Goal: Transaction & Acquisition: Download file/media

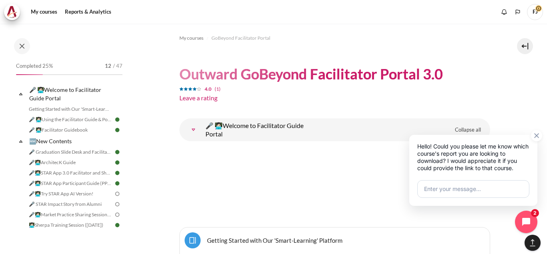
scroll to position [4390, 0]
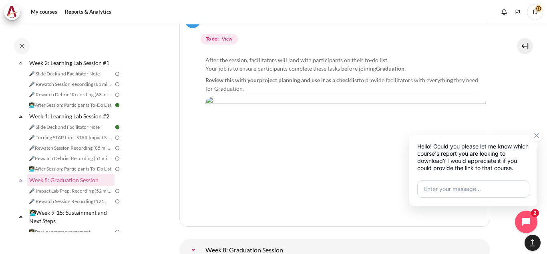
click at [498, 167] on div "Hello! Could you please let me know which course's report you are looking to do…" at bounding box center [473, 155] width 120 height 33
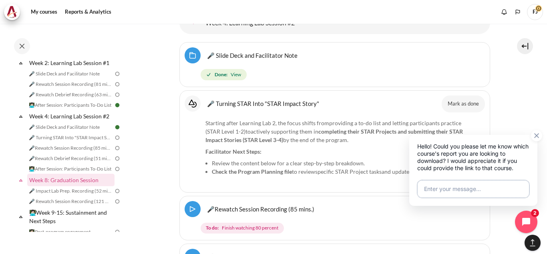
click at [503, 189] on button "Enter your message..." at bounding box center [473, 189] width 112 height 18
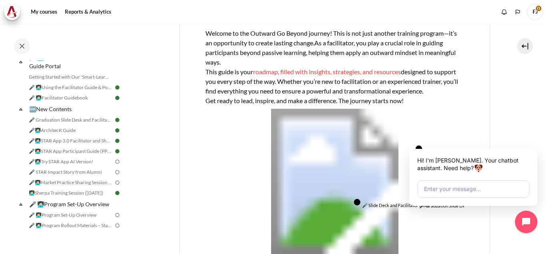
scroll to position [225, 0]
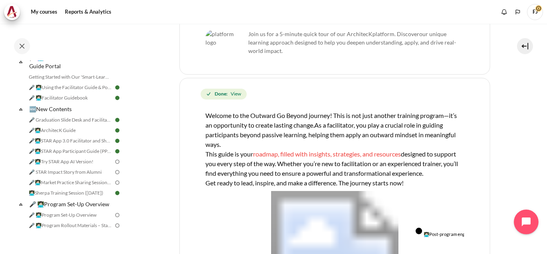
click at [526, 214] on button "Open chat widget" at bounding box center [526, 221] width 25 height 25
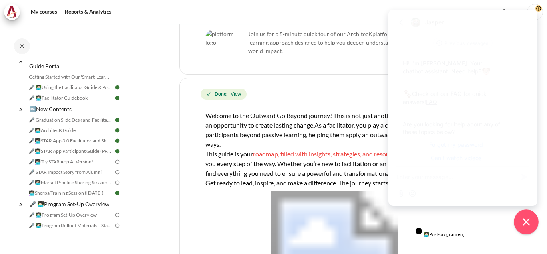
scroll to position [275, 0]
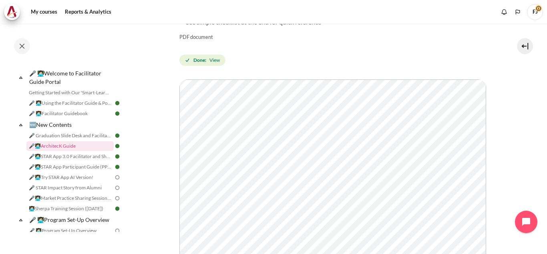
scroll to position [155, 0]
click at [531, 216] on button "Open chat widget" at bounding box center [526, 221] width 25 height 25
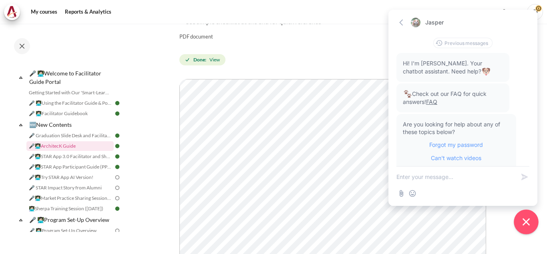
scroll to position [275, 0]
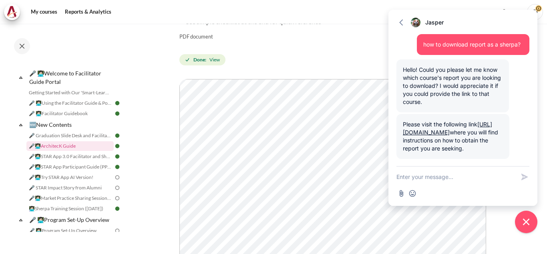
click at [485, 172] on textarea "New message" at bounding box center [455, 176] width 119 height 21
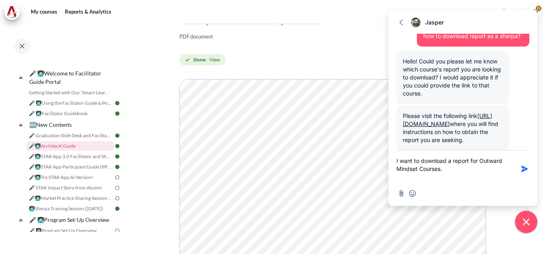
type textarea "I want to download a report for Outward Mindset Courses"
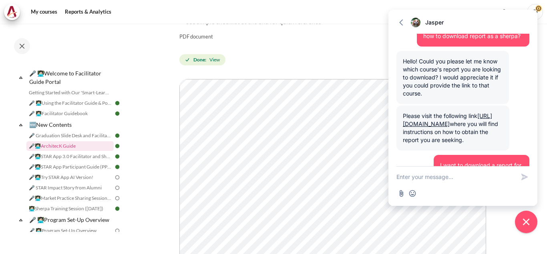
scroll to position [308, 0]
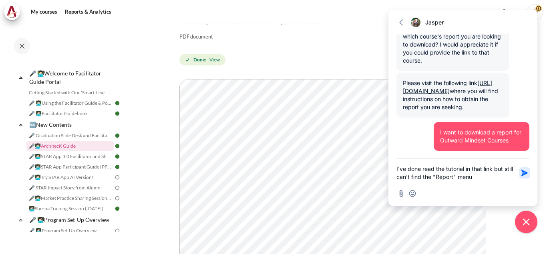
type textarea "I've done read the tutorial in that link but still can't find the "Report" menu"
click at [526, 172] on icon "button" at bounding box center [524, 172] width 6 height 6
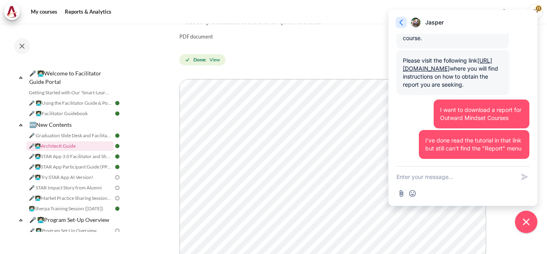
click at [398, 23] on icon "button" at bounding box center [401, 22] width 8 height 8
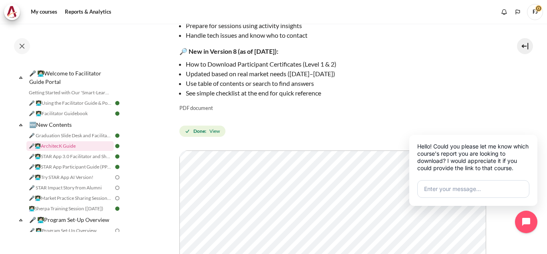
scroll to position [84, 0]
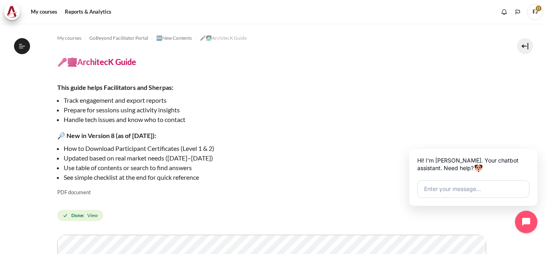
scroll to position [16, 0]
click at [51, 14] on link "My courses" at bounding box center [44, 12] width 32 height 16
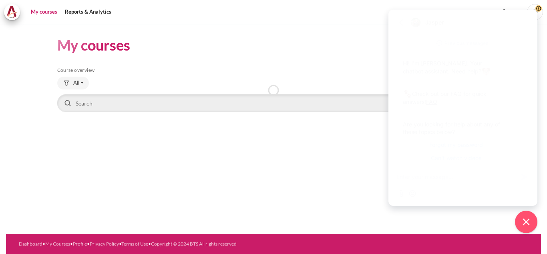
scroll to position [275, 0]
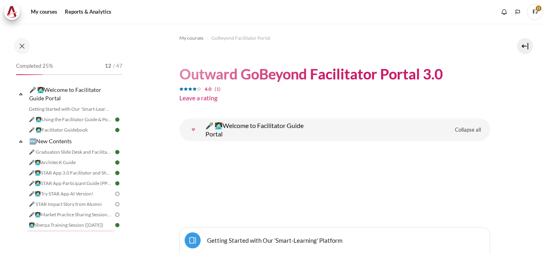
scroll to position [137, 0]
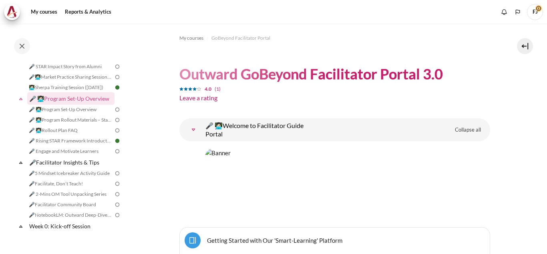
click at [535, 10] on span "FJ" at bounding box center [535, 11] width 16 height 7
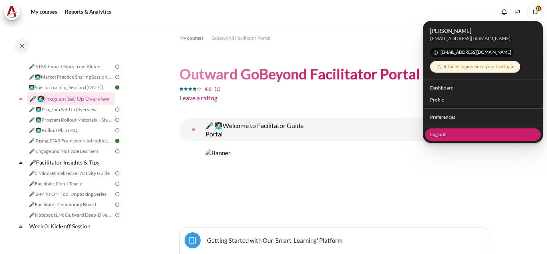
click at [465, 135] on link "Log out" at bounding box center [483, 134] width 116 height 12
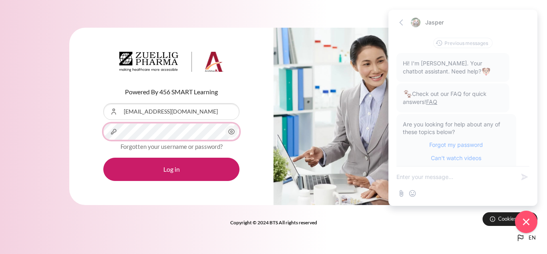
scroll to position [275, 0]
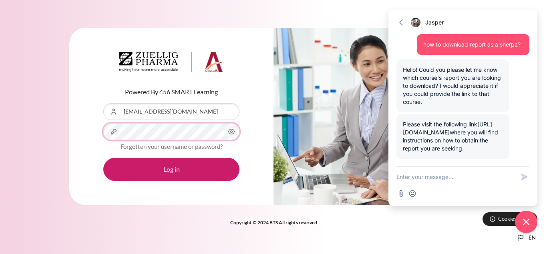
click at [103, 157] on button "Log in" at bounding box center [171, 168] width 136 height 23
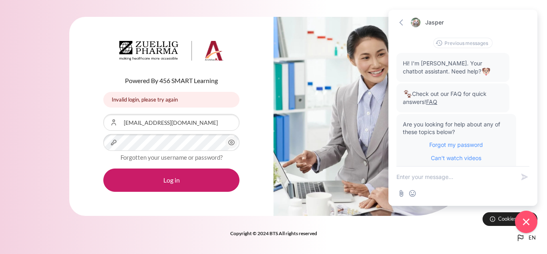
scroll to position [275, 0]
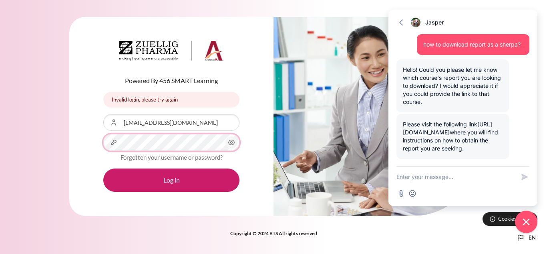
click at [103, 168] on button "Log in" at bounding box center [171, 179] width 136 height 23
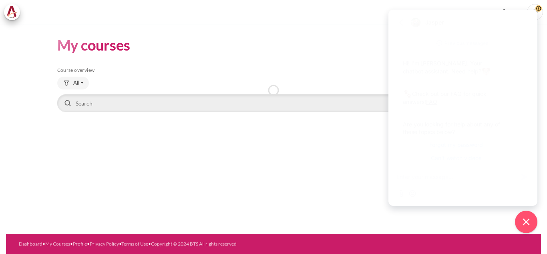
scroll to position [275, 0]
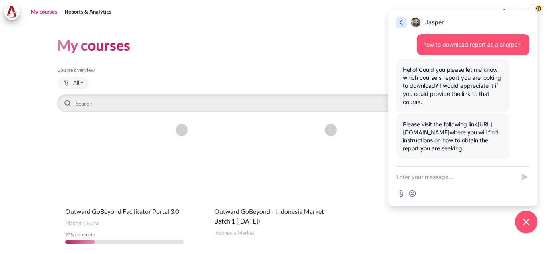
click at [400, 26] on icon "button" at bounding box center [401, 22] width 8 height 8
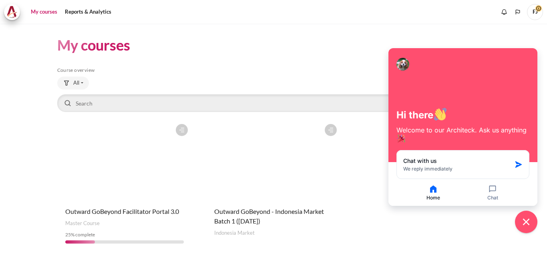
scroll to position [30, 0]
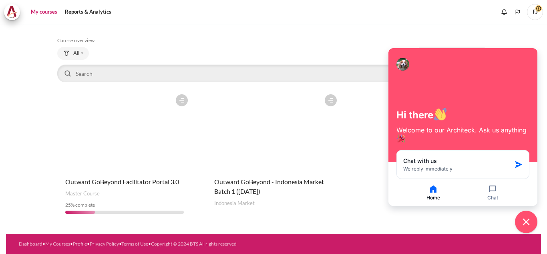
click at [308, 34] on div "My courses Skip Course overview Course overview All All 25" at bounding box center [273, 113] width 433 height 239
click at [272, 139] on figure "Content" at bounding box center [273, 130] width 135 height 80
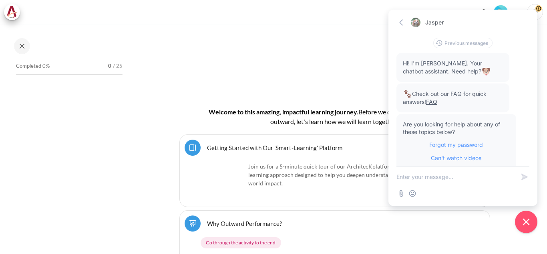
scroll to position [275, 0]
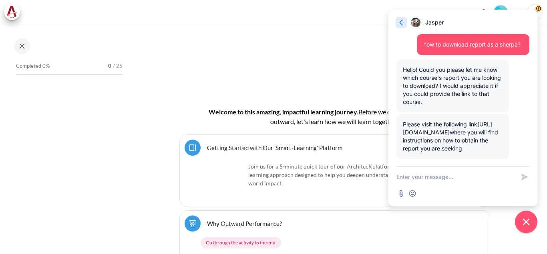
click at [402, 21] on icon "button" at bounding box center [401, 22] width 8 height 8
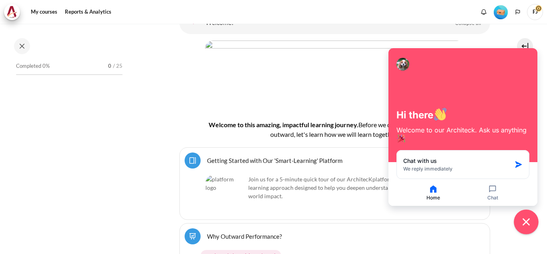
scroll to position [145, 0]
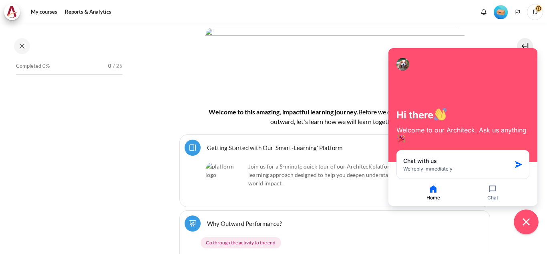
click at [531, 229] on button "Close chat widget" at bounding box center [526, 221] width 25 height 25
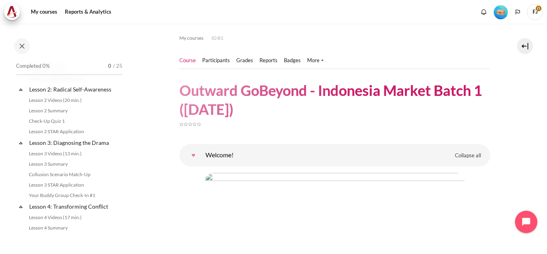
scroll to position [0, 0]
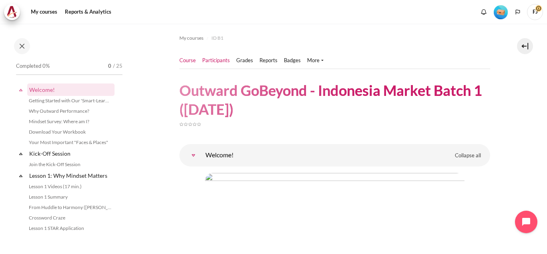
click at [223, 59] on link "Participants" at bounding box center [216, 60] width 28 height 8
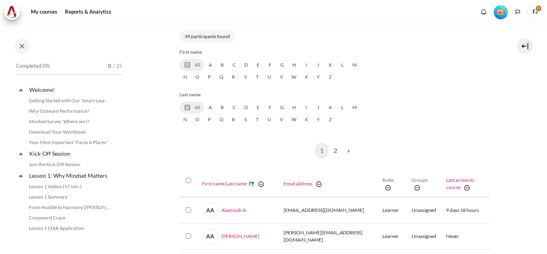
select select "groups"
select select "5001"
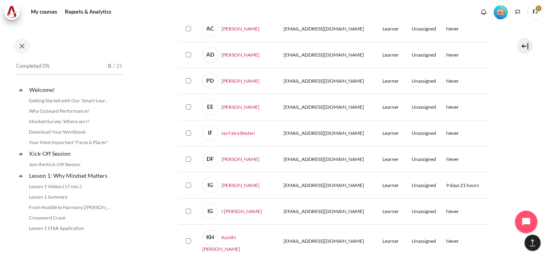
scroll to position [788, 0]
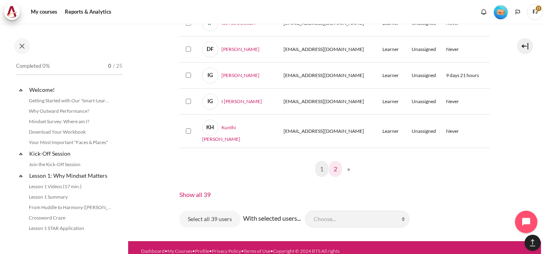
click at [333, 161] on link "2" at bounding box center [335, 169] width 13 height 16
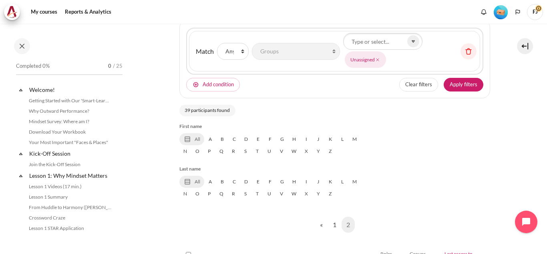
scroll to position [0, 0]
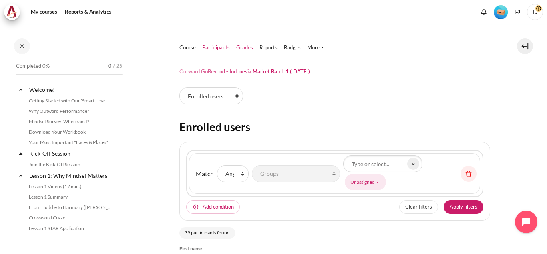
click at [240, 49] on link "Grades" at bounding box center [244, 48] width 17 height 8
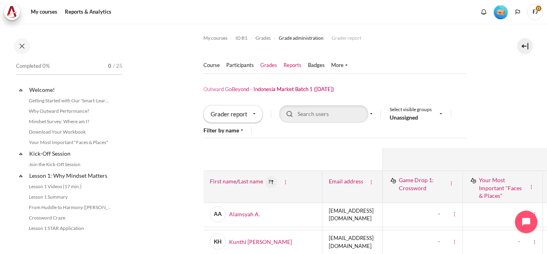
click at [299, 66] on link "Reports" at bounding box center [293, 65] width 18 height 8
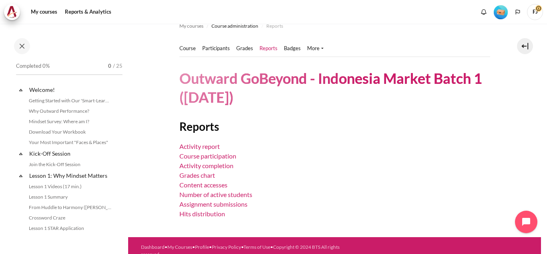
scroll to position [22, 0]
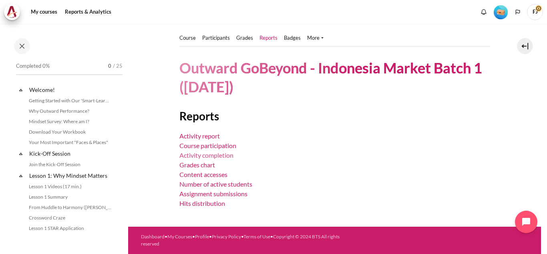
click at [223, 153] on link "Activity completion" at bounding box center [206, 155] width 54 height 8
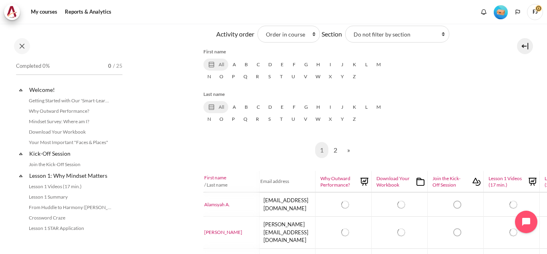
scroll to position [561, 0]
